Goal: Transaction & Acquisition: Subscribe to service/newsletter

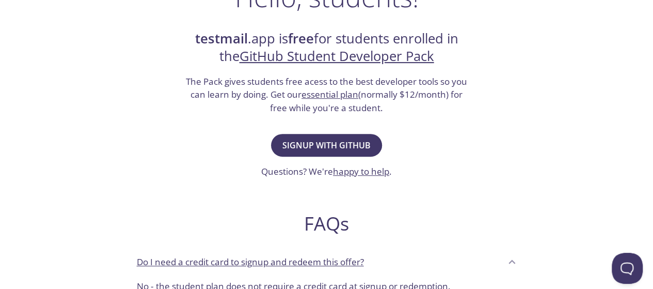
scroll to position [197, 0]
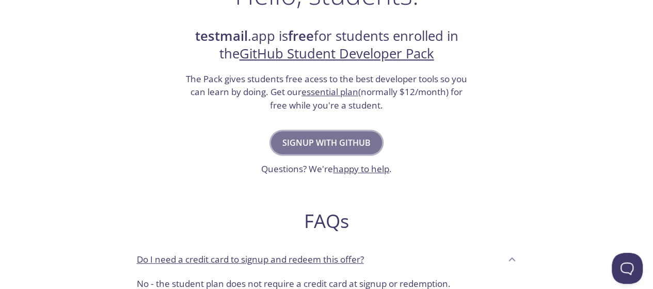
click at [345, 136] on span "Signup with GitHub" at bounding box center [326, 142] width 88 height 14
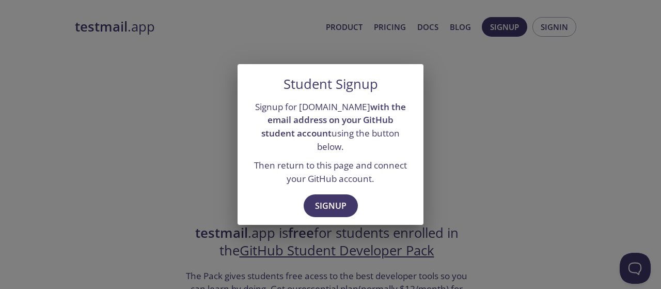
click at [465, 168] on div "Student Signup Signup for testmail.app with the email address on your GitHub st…" at bounding box center [330, 144] width 661 height 289
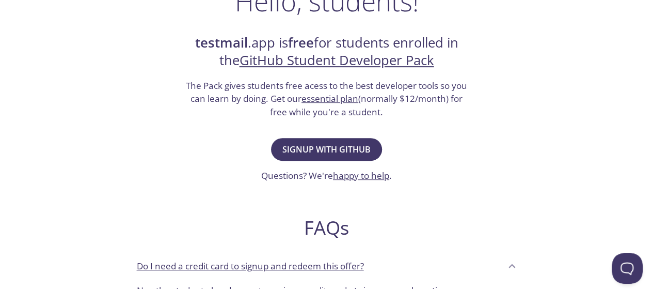
scroll to position [183, 0]
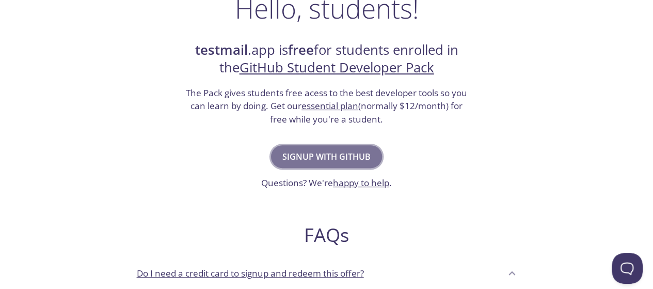
click at [345, 147] on button "Signup with GitHub" at bounding box center [326, 156] width 111 height 23
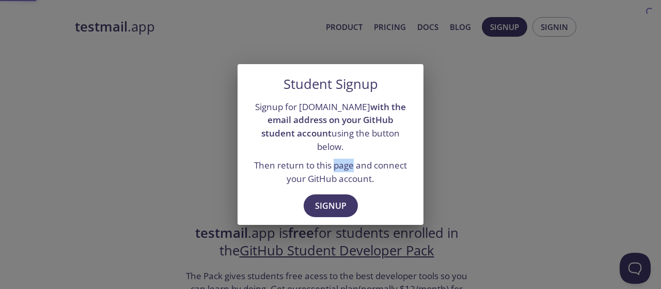
click at [345, 147] on div "Signup for testmail.app with the email address on your GitHub student account u…" at bounding box center [330, 142] width 186 height 93
click at [328, 200] on span "Signup" at bounding box center [330, 205] width 31 height 14
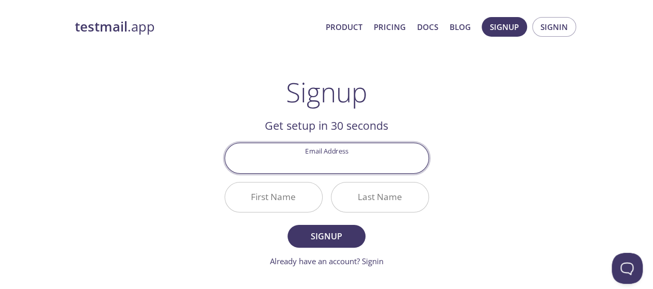
click at [322, 157] on input "Email Address" at bounding box center [326, 157] width 203 height 29
type input "hasnainakber9@gmail.com"
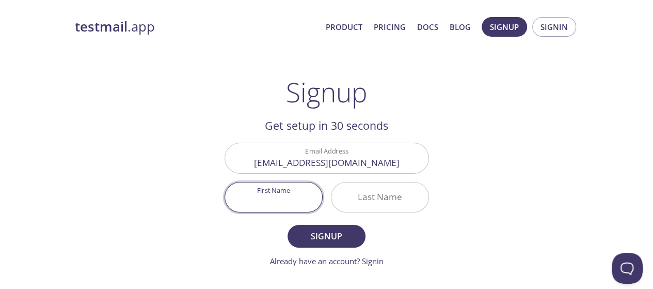
click at [265, 195] on input "First Name" at bounding box center [273, 196] width 97 height 29
click at [276, 202] on input "First Name" at bounding box center [273, 196] width 97 height 29
type input "Syed"
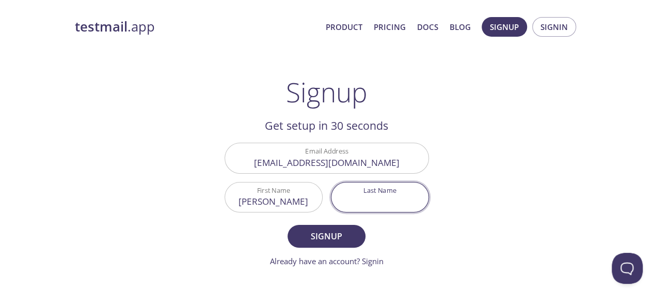
click at [352, 198] on input "Last Name" at bounding box center [379, 196] width 97 height 29
type input "H"
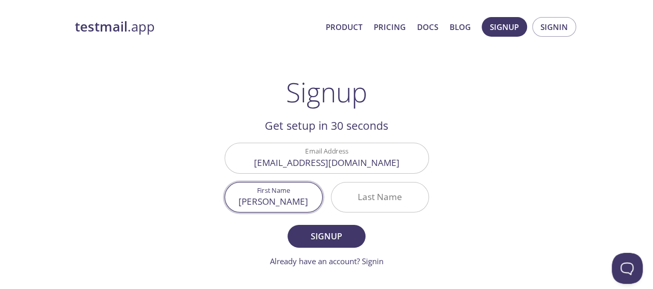
drag, startPoint x: 274, startPoint y: 191, endPoint x: 274, endPoint y: 199, distance: 7.7
click at [274, 199] on input "Syed" at bounding box center [273, 196] width 97 height 29
type input "Hasnain"
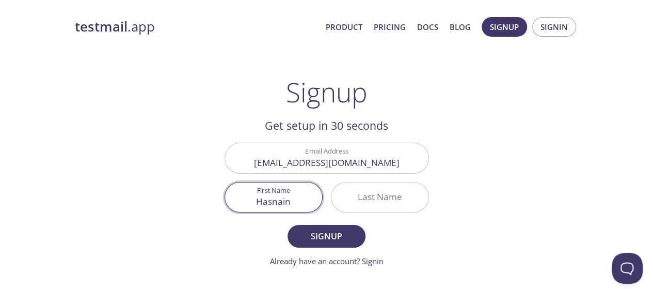
click at [362, 193] on input "Last Name" at bounding box center [379, 196] width 97 height 29
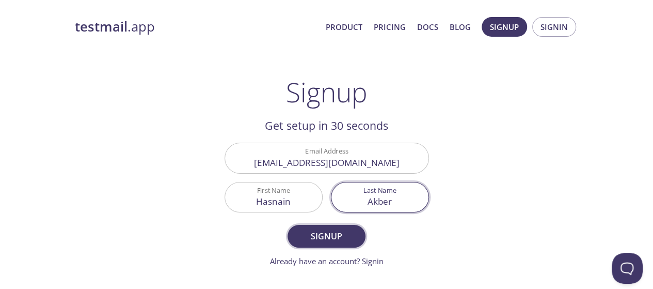
type input "Akber"
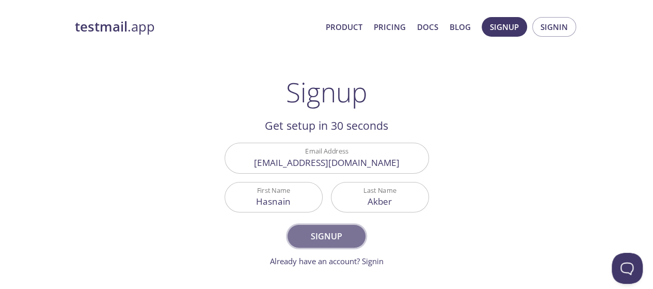
click at [330, 240] on span "Signup" at bounding box center [326, 236] width 55 height 14
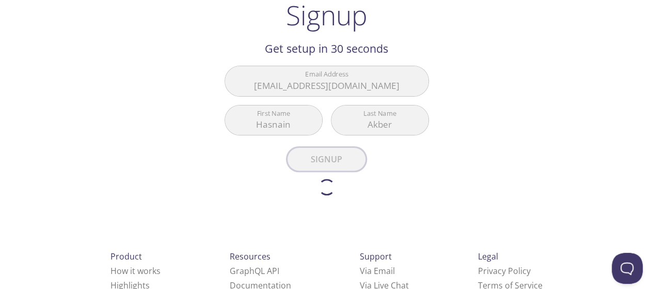
scroll to position [77, 0]
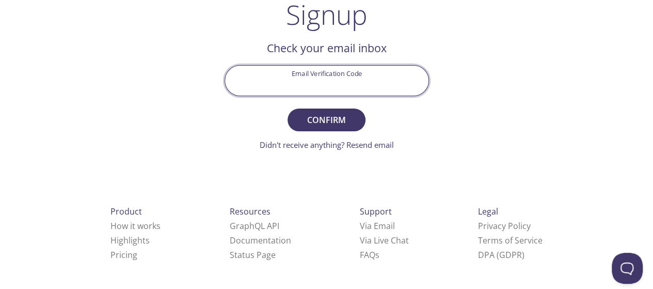
click at [305, 72] on input "Email Verification Code" at bounding box center [326, 80] width 203 height 29
paste input "BTGCNPC"
type input "BTGCNPC"
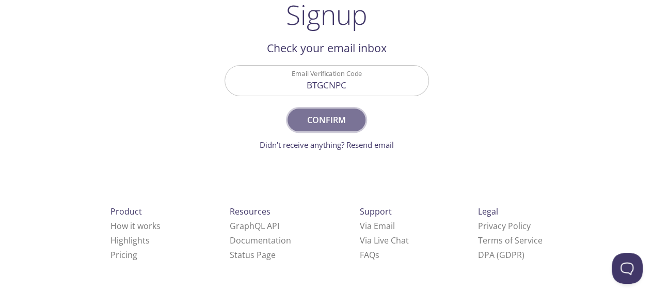
click at [323, 123] on span "Confirm" at bounding box center [326, 120] width 55 height 14
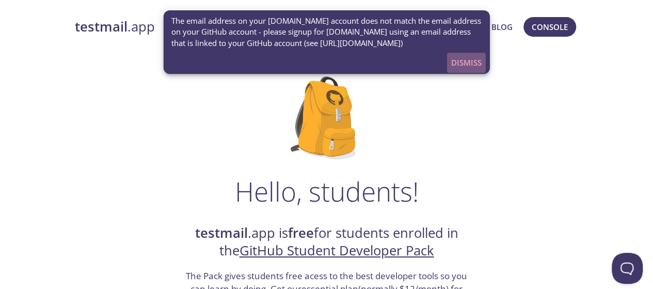
click at [460, 58] on span "Dismiss" at bounding box center [466, 62] width 30 height 13
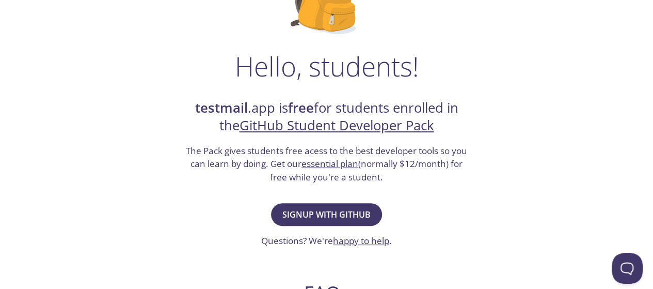
scroll to position [130, 0]
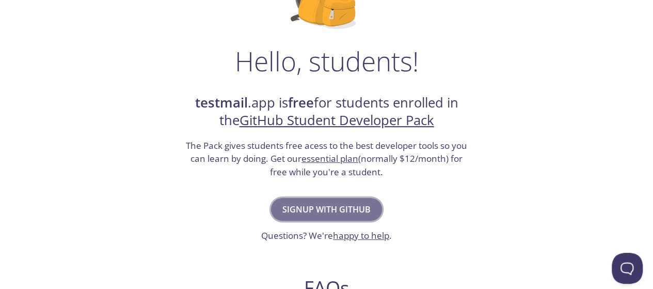
click at [319, 204] on span "Signup with GitHub" at bounding box center [326, 209] width 88 height 14
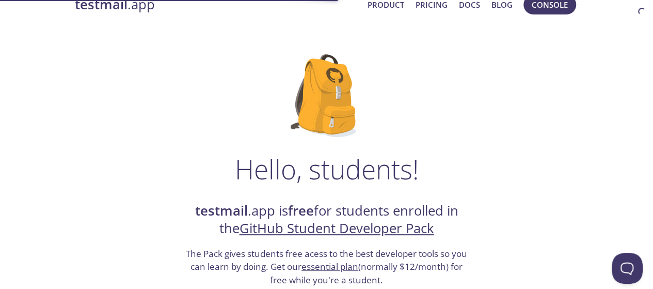
scroll to position [57, 0]
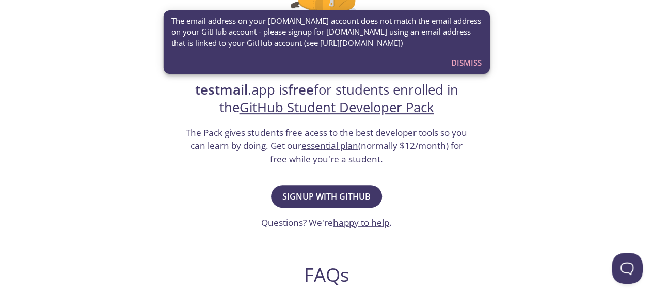
scroll to position [142, 0]
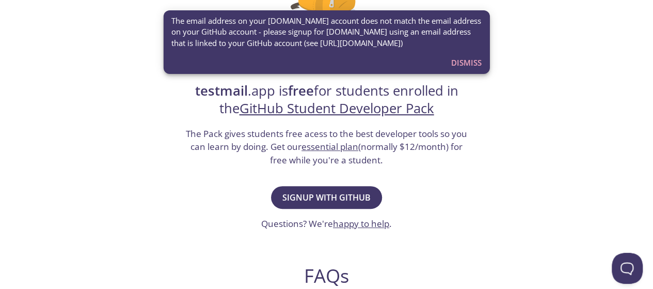
drag, startPoint x: 422, startPoint y: 43, endPoint x: 334, endPoint y: 44, distance: 87.8
click at [334, 44] on span "The email address on your testmail.app account does not match the email address…" at bounding box center [326, 31] width 310 height 33
drag, startPoint x: 386, startPoint y: 183, endPoint x: 342, endPoint y: 196, distance: 46.2
click at [342, 196] on div "Signup with GitHub Questions? We're happy to help ." at bounding box center [326, 206] width 131 height 47
click at [342, 196] on span "Signup with GitHub" at bounding box center [326, 197] width 88 height 14
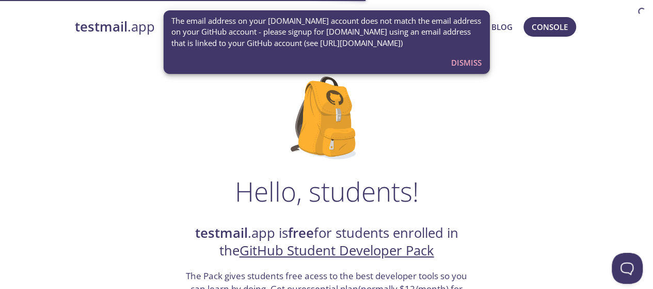
scroll to position [142, 0]
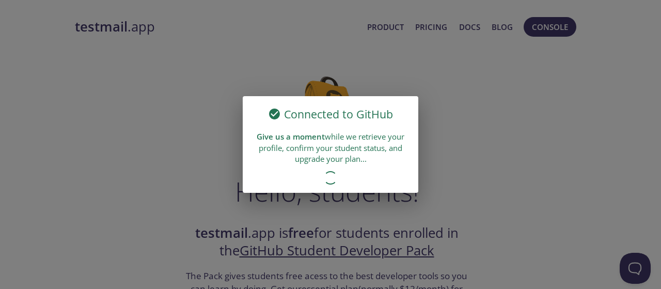
click at [302, 68] on div "Connected to GitHub Give us a moment while we retrieve your profile, confirm yo…" at bounding box center [330, 144] width 661 height 289
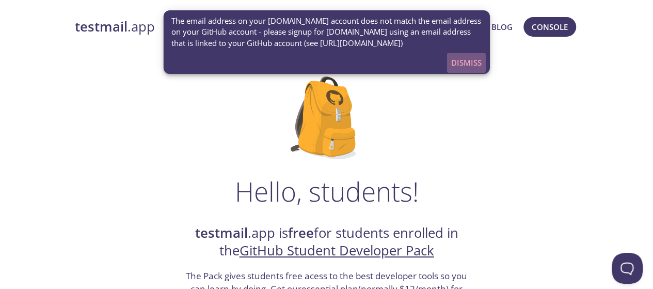
click at [462, 55] on button "Dismiss" at bounding box center [466, 63] width 39 height 20
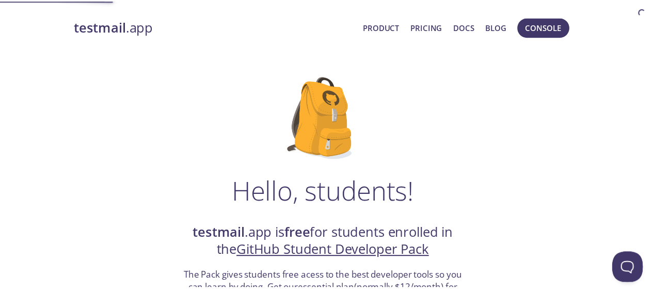
scroll to position [183, 0]
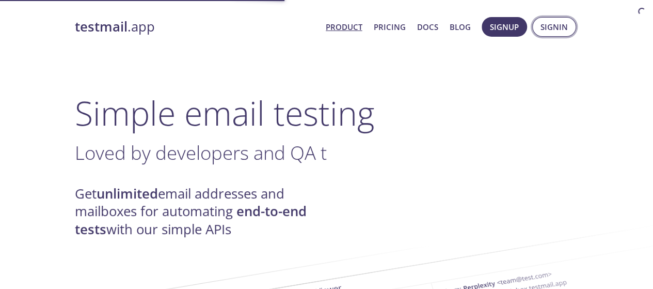
click at [556, 24] on span "Signin" at bounding box center [553, 26] width 27 height 13
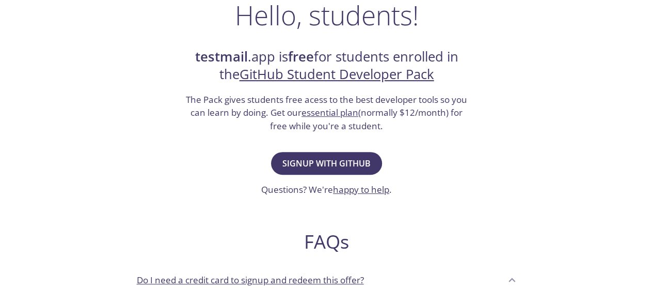
scroll to position [177, 0]
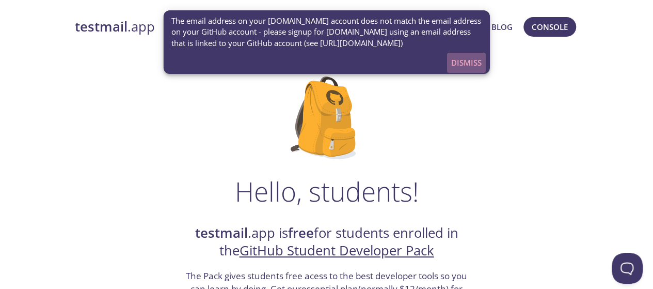
click at [459, 61] on span "Dismiss" at bounding box center [466, 62] width 30 height 13
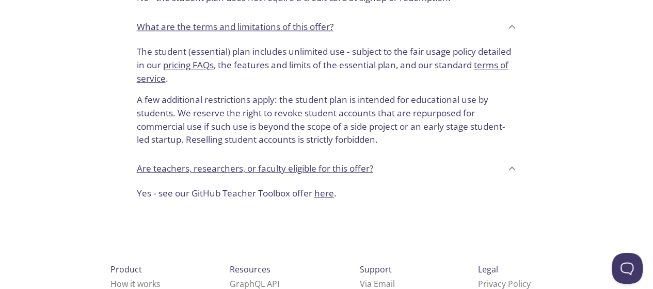
scroll to position [542, 0]
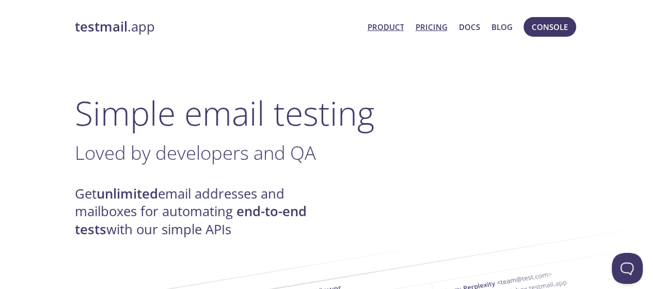
click at [421, 30] on link "Pricing" at bounding box center [431, 26] width 32 height 13
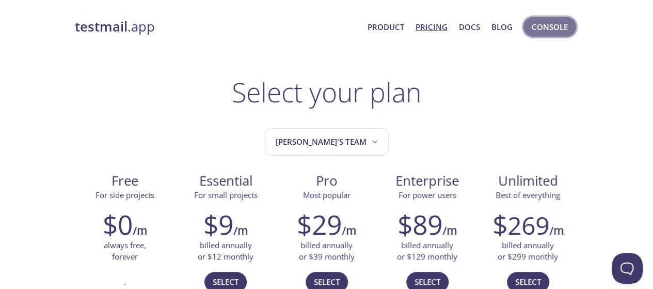
click at [541, 23] on span "Console" at bounding box center [550, 26] width 36 height 13
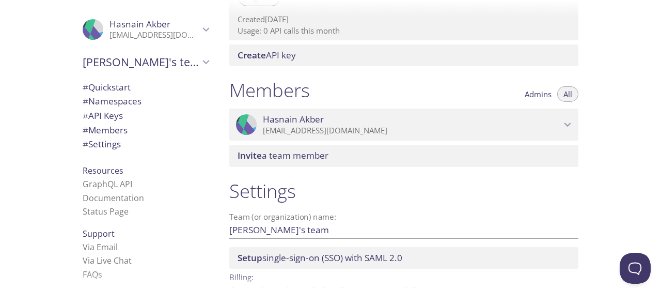
scroll to position [387, 0]
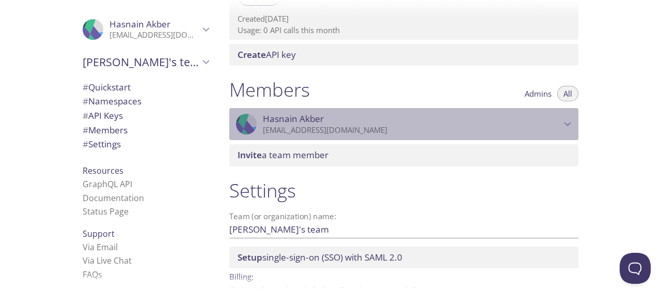
click at [562, 126] on icon "Hasnain Akber" at bounding box center [567, 123] width 13 height 13
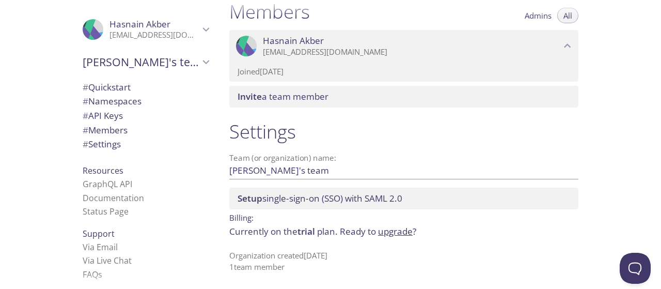
scroll to position [18, 0]
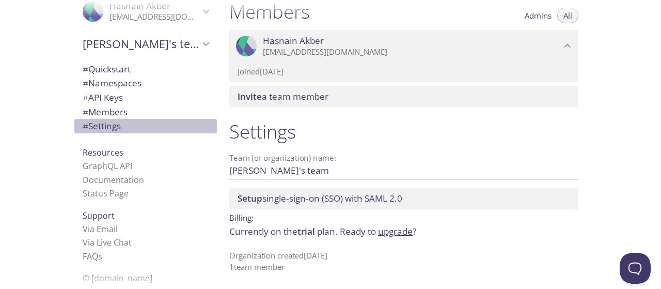
click at [93, 126] on span "# Settings" at bounding box center [102, 126] width 38 height 12
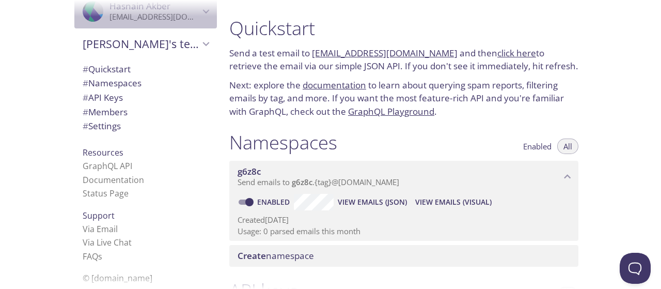
click at [199, 17] on icon "Hasnain Akber" at bounding box center [205, 11] width 13 height 13
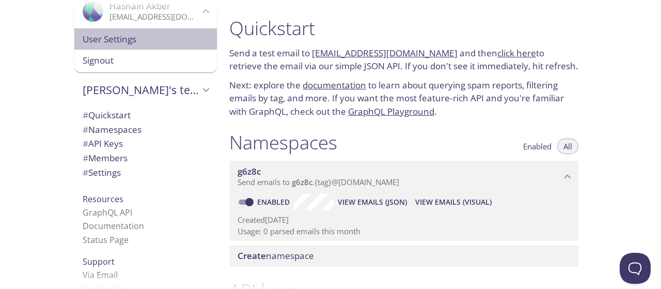
click at [109, 40] on span "User Settings" at bounding box center [146, 39] width 126 height 13
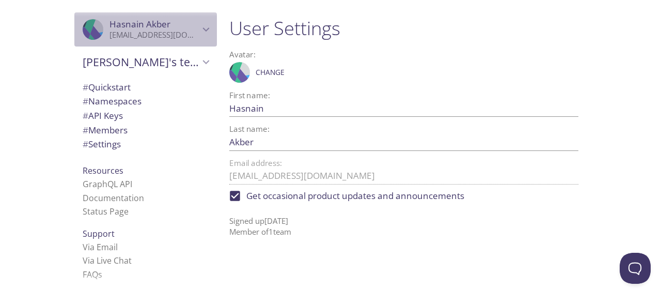
click at [187, 31] on p "[EMAIL_ADDRESS][DOMAIN_NAME]" at bounding box center [154, 35] width 90 height 10
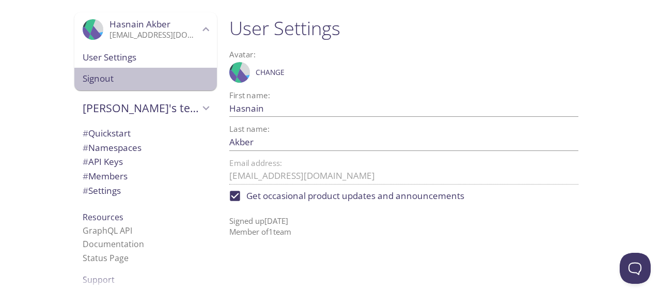
click at [91, 82] on span "Signout" at bounding box center [146, 78] width 126 height 13
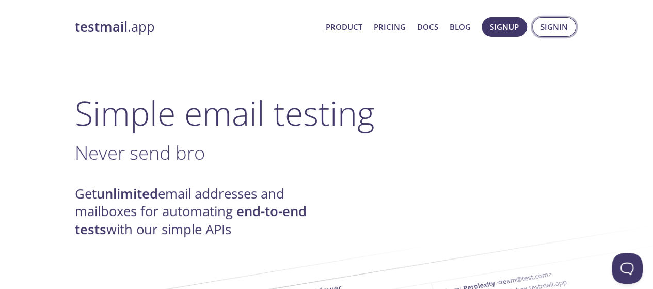
click at [550, 27] on span "Signin" at bounding box center [553, 26] width 27 height 13
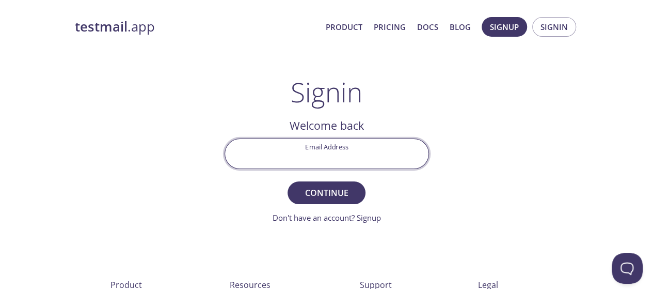
click at [333, 150] on input "Email Address" at bounding box center [326, 153] width 203 height 29
type input "[EMAIL_ADDRESS][DOMAIN_NAME]"
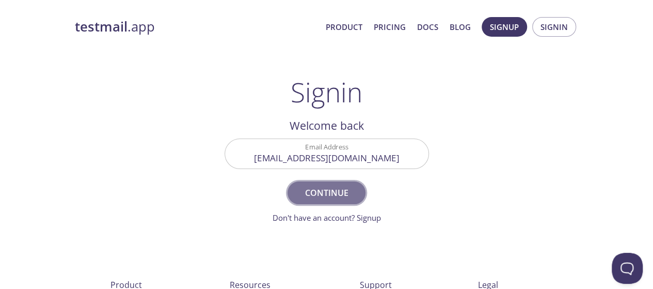
click at [334, 195] on span "Continue" at bounding box center [326, 192] width 55 height 14
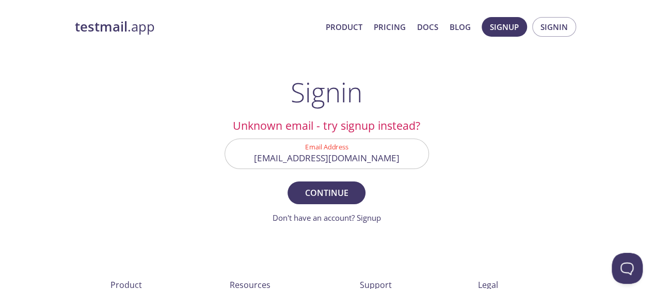
click at [371, 210] on form "Email Address [EMAIL_ADDRESS][DOMAIN_NAME] Continue Don't have an account? Sign…" at bounding box center [327, 180] width 204 height 85
click at [370, 216] on link "Don't have an account? Signup" at bounding box center [327, 217] width 108 height 10
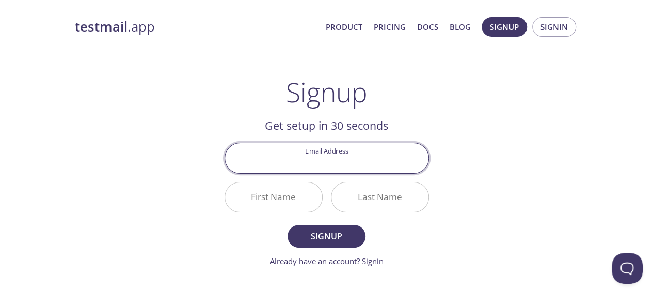
click at [322, 161] on input "Email Address" at bounding box center [326, 157] width 203 height 29
type input "[EMAIL_ADDRESS][DOMAIN_NAME]"
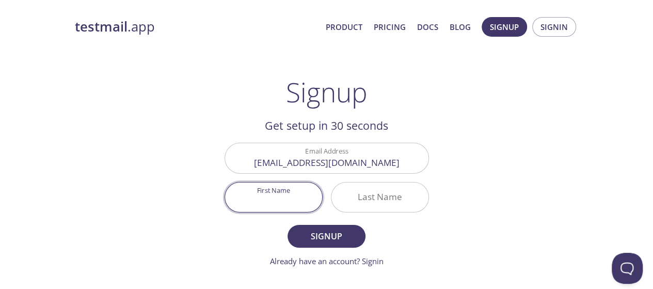
click at [274, 199] on input "First Name" at bounding box center [273, 196] width 97 height 29
type input "S"
type input "Hasnain"
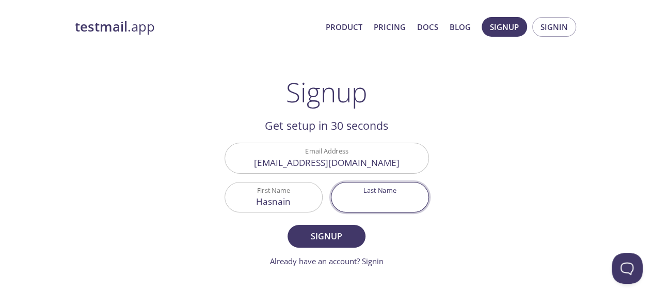
click at [371, 196] on input "Last Name" at bounding box center [379, 196] width 97 height 29
type input "Akber"
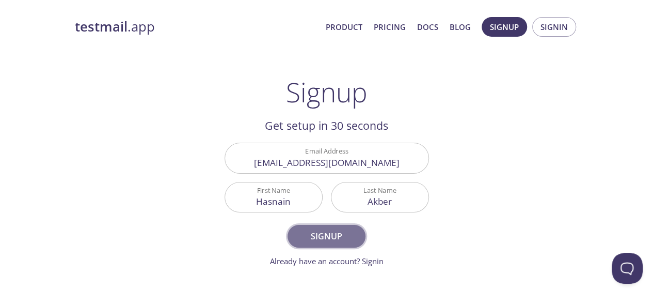
click at [347, 237] on span "Signup" at bounding box center [326, 236] width 55 height 14
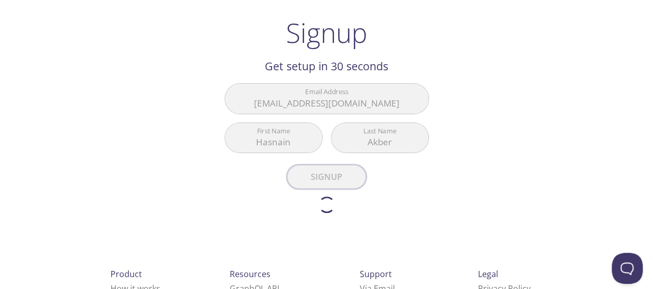
scroll to position [60, 0]
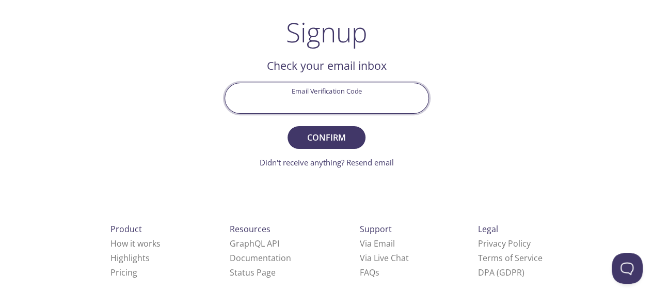
click at [314, 108] on input "Email Verification Code" at bounding box center [326, 97] width 203 height 29
paste input "SZT38H4"
type input "SZT38H4"
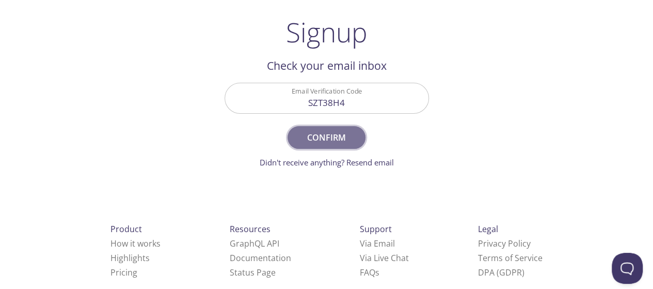
click at [330, 136] on span "Confirm" at bounding box center [326, 137] width 55 height 14
